Goal: Task Accomplishment & Management: Use online tool/utility

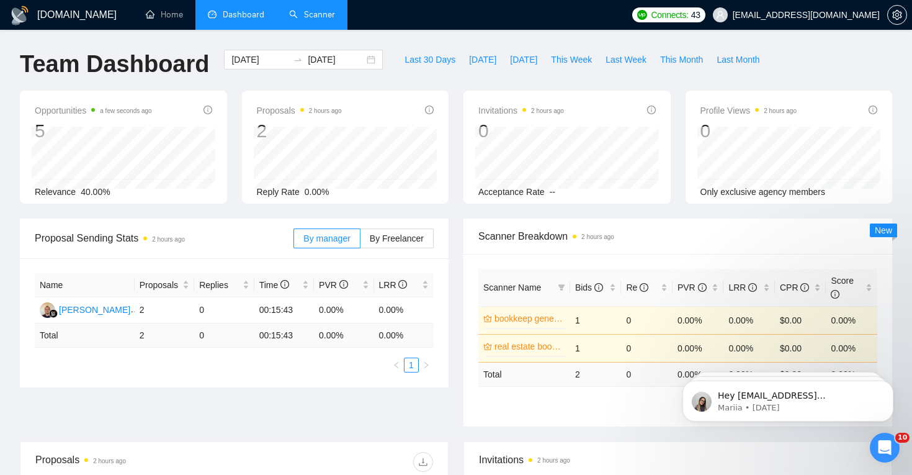
click at [310, 20] on link "Scanner" at bounding box center [312, 14] width 46 height 11
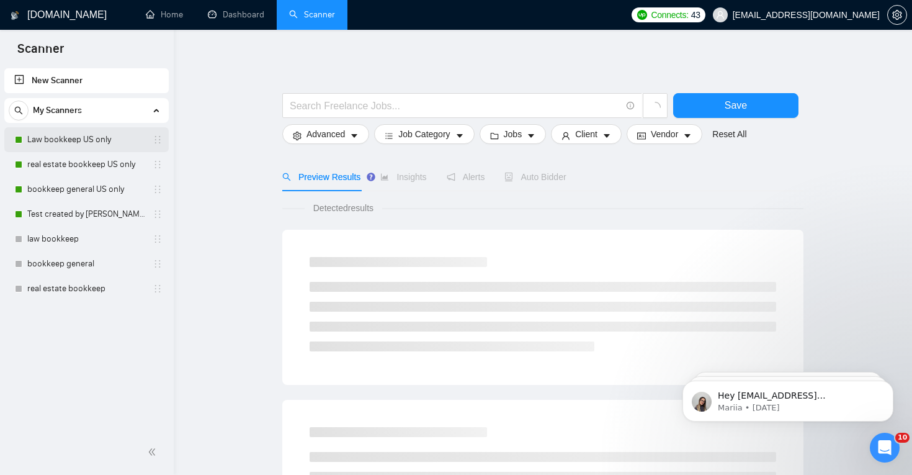
click at [95, 139] on link "Law bookkeep US only" at bounding box center [86, 139] width 118 height 25
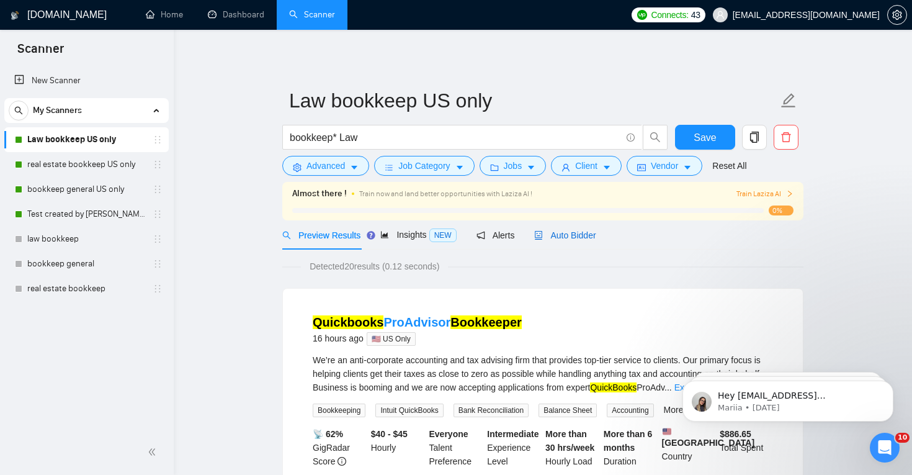
click at [551, 238] on span "Auto Bidder" at bounding box center [564, 235] width 61 height 10
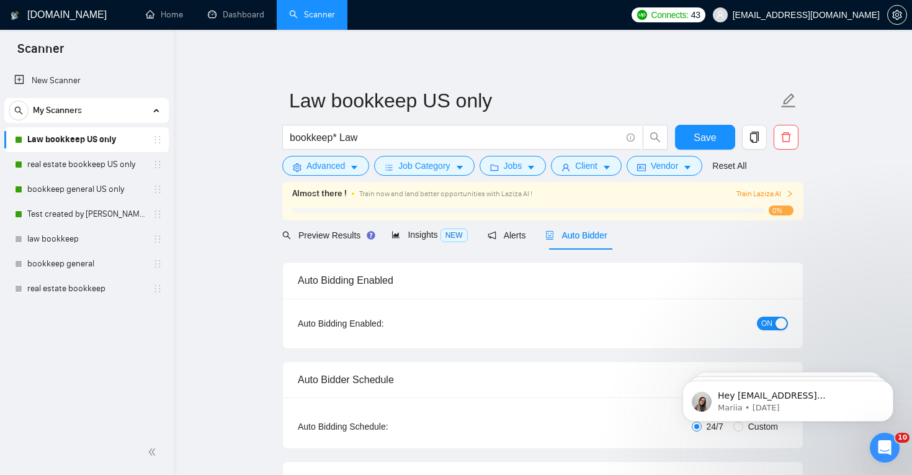
click at [764, 323] on span "ON" at bounding box center [766, 323] width 11 height 14
click at [691, 145] on button "Save" at bounding box center [705, 137] width 60 height 25
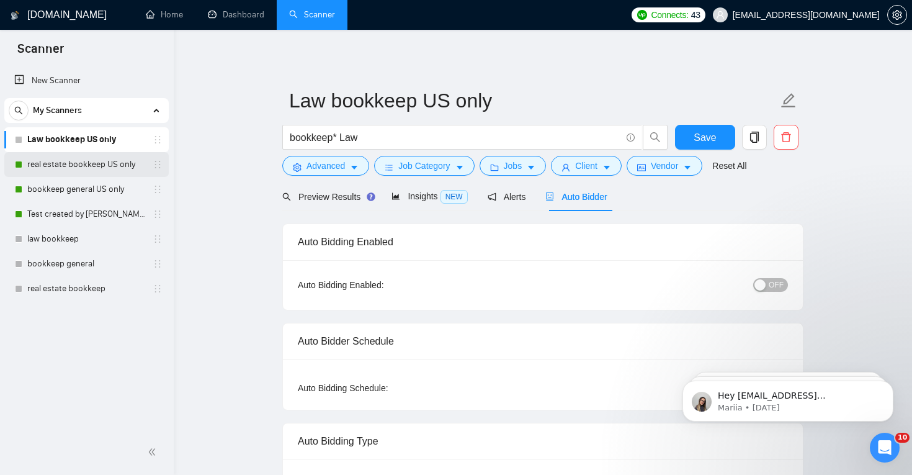
click at [124, 159] on link "real estate bookkeep US only" at bounding box center [86, 164] width 118 height 25
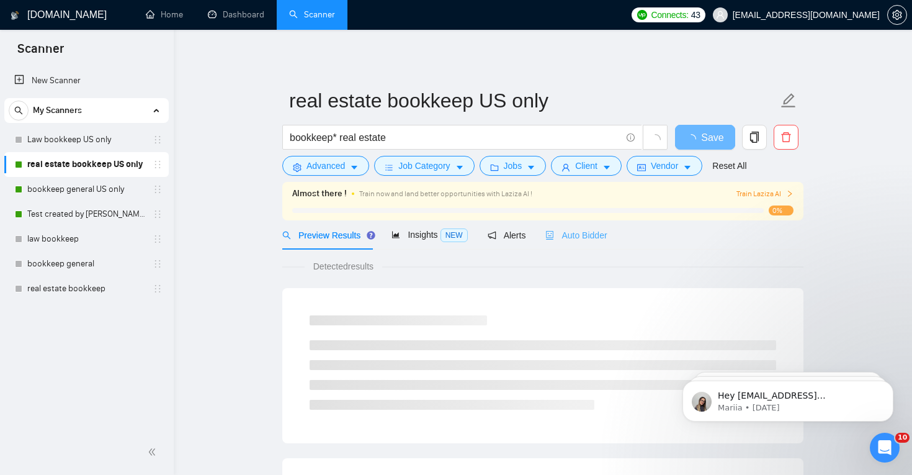
click at [571, 243] on div "Auto Bidder" at bounding box center [575, 234] width 61 height 29
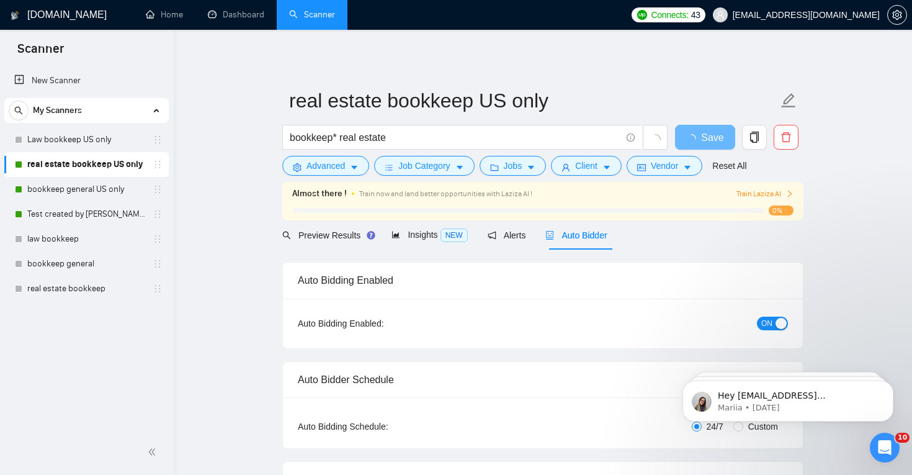
checkbox input "true"
click at [770, 323] on span "ON" at bounding box center [766, 323] width 11 height 14
click at [702, 136] on span "Save" at bounding box center [705, 138] width 22 height 16
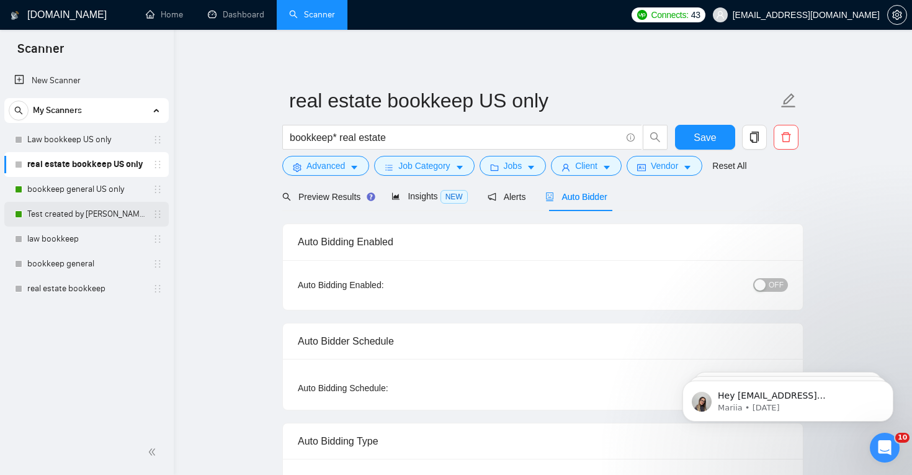
click at [100, 213] on link "Test created by [PERSON_NAME]" at bounding box center [86, 214] width 118 height 25
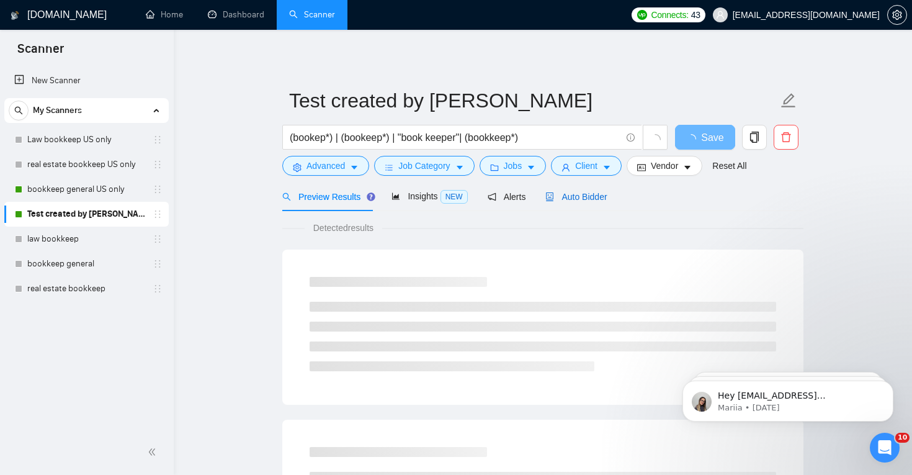
click at [576, 192] on span "Auto Bidder" at bounding box center [575, 197] width 61 height 10
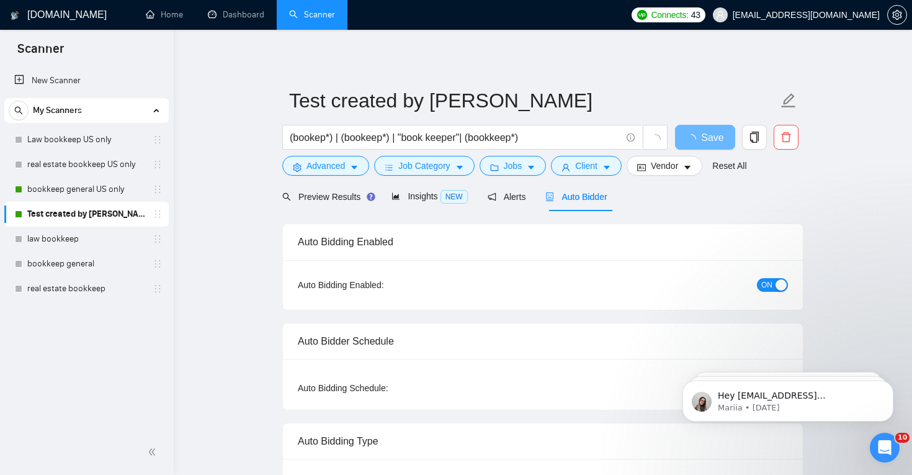
click at [767, 287] on span "ON" at bounding box center [766, 285] width 11 height 14
click at [702, 132] on span "Save" at bounding box center [705, 138] width 22 height 16
click at [236, 19] on link "Dashboard" at bounding box center [236, 14] width 56 height 11
